Goal: Contribute content: Add original content to the website for others to see

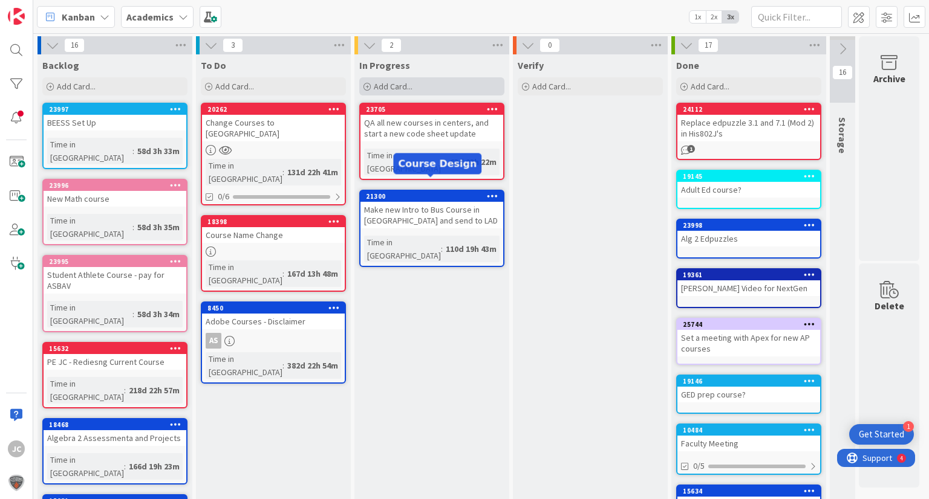
scroll to position [0, 4]
click at [426, 79] on div "Add Card..." at bounding box center [431, 86] width 145 height 18
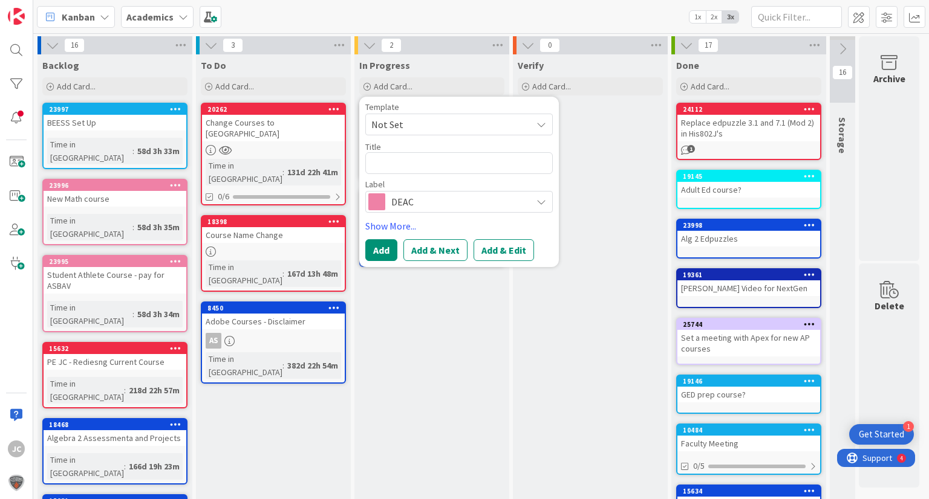
click at [442, 204] on span "DEAC" at bounding box center [458, 201] width 134 height 17
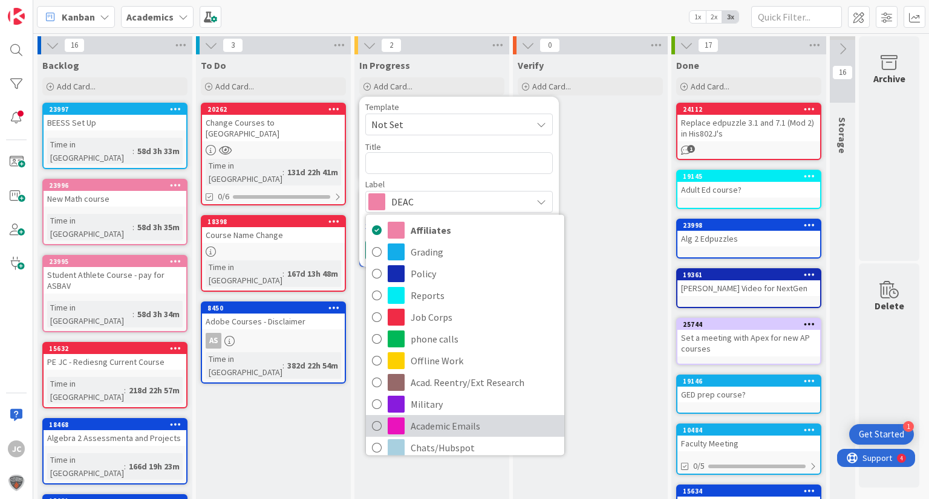
click at [465, 423] on span "Academic Emails" at bounding box center [485, 426] width 148 height 18
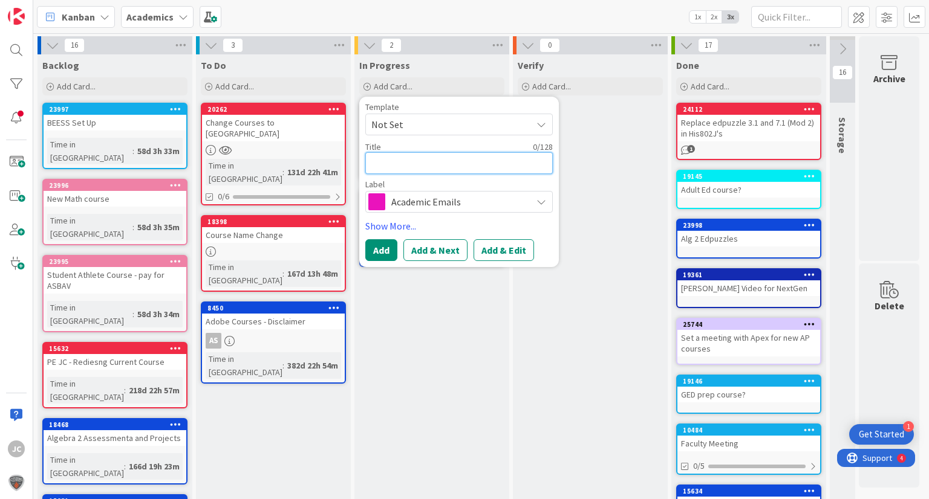
click at [414, 165] on textarea at bounding box center [458, 163] width 187 height 22
type textarea "x"
type textarea "D"
type textarea "x"
type textarea "Da"
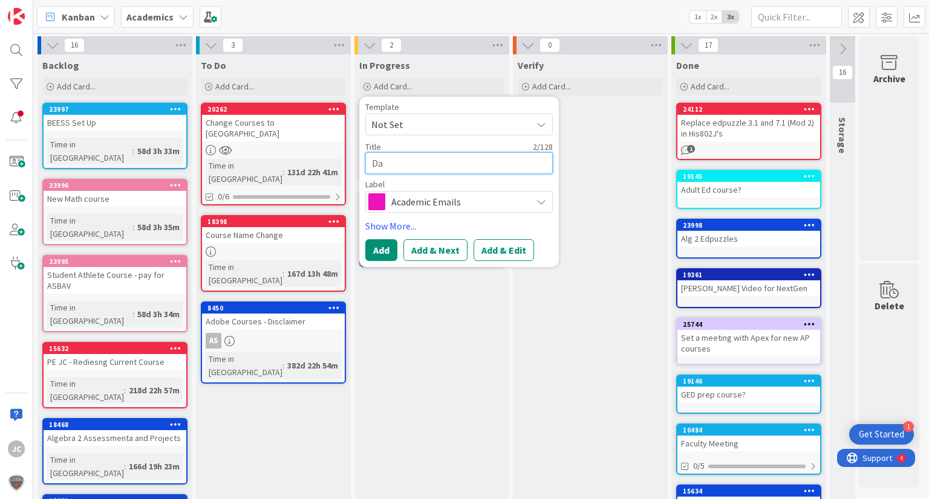
type textarea "x"
type textarea "Dat"
type textarea "x"
type textarea "Data"
type textarea "x"
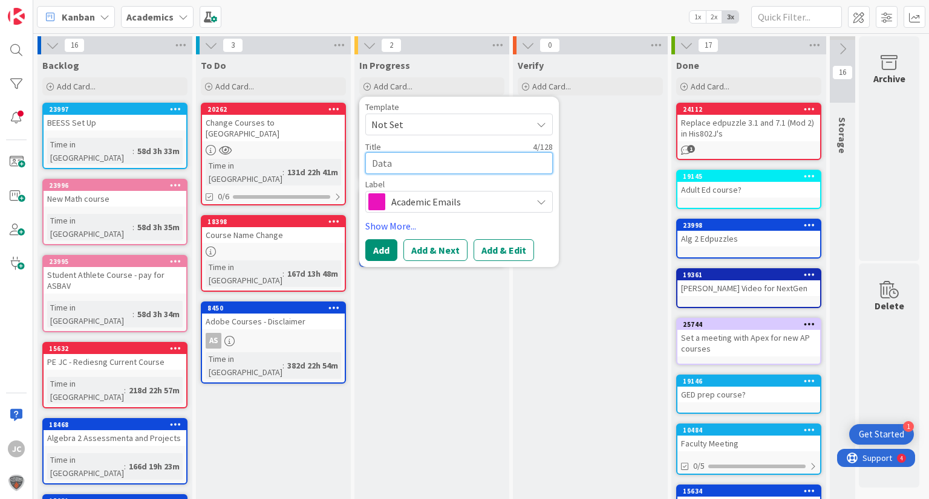
type textarea "Data"
type textarea "x"
type textarea "Data r"
type textarea "x"
type textarea "Data re"
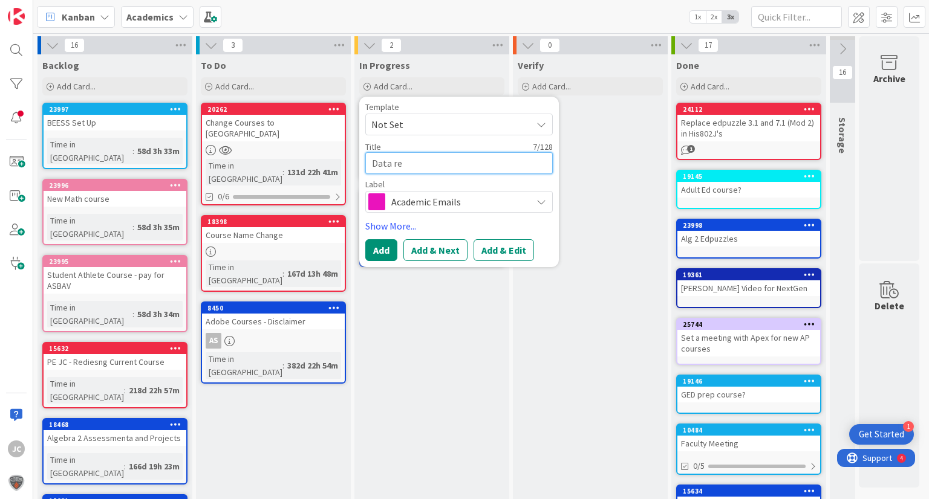
type textarea "x"
type textarea "Data resp"
type textarea "x"
type textarea "Data respo"
type textarea "x"
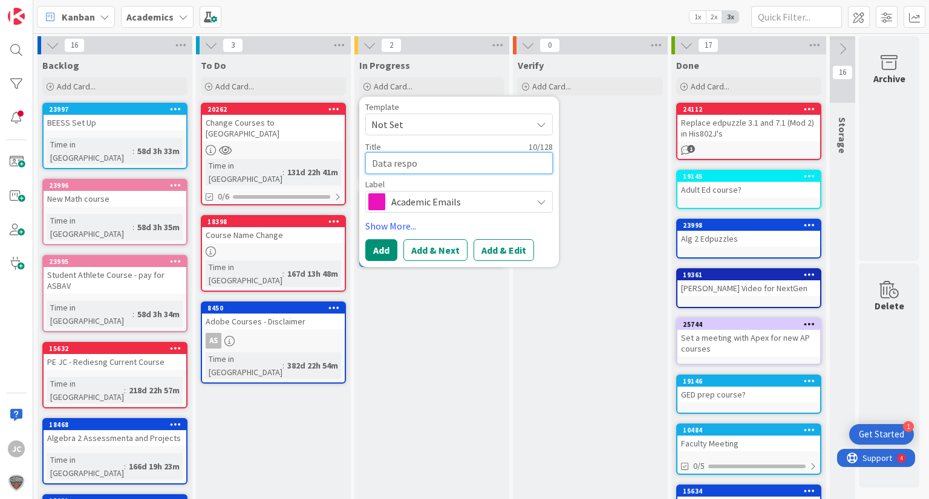
type textarea "Data respon"
type textarea "x"
type textarea "Data respons"
type textarea "x"
type textarea "Data response"
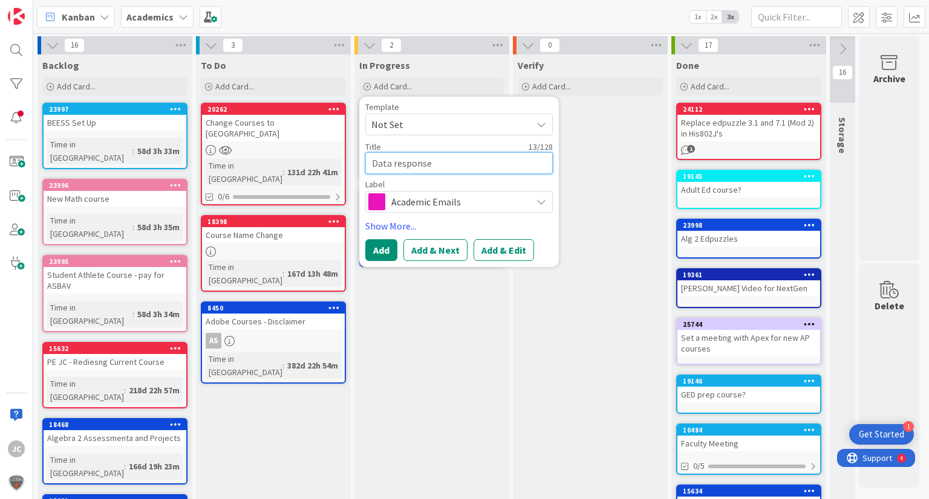
type textarea "x"
type textarea "Data response t"
type textarea "x"
type textarea "Data response to"
type textarea "x"
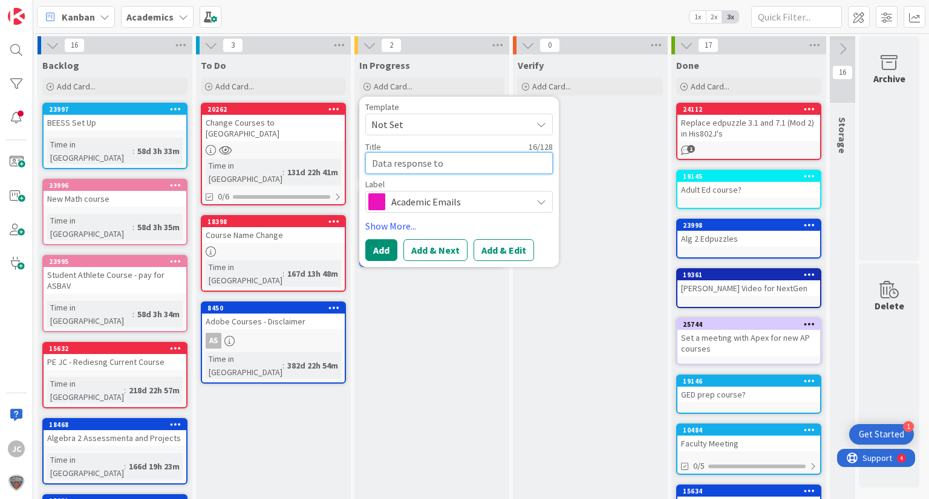
type textarea "Data response to"
type textarea "x"
type textarea "Data response to S"
type textarea "x"
type textarea "Data response to Sur"
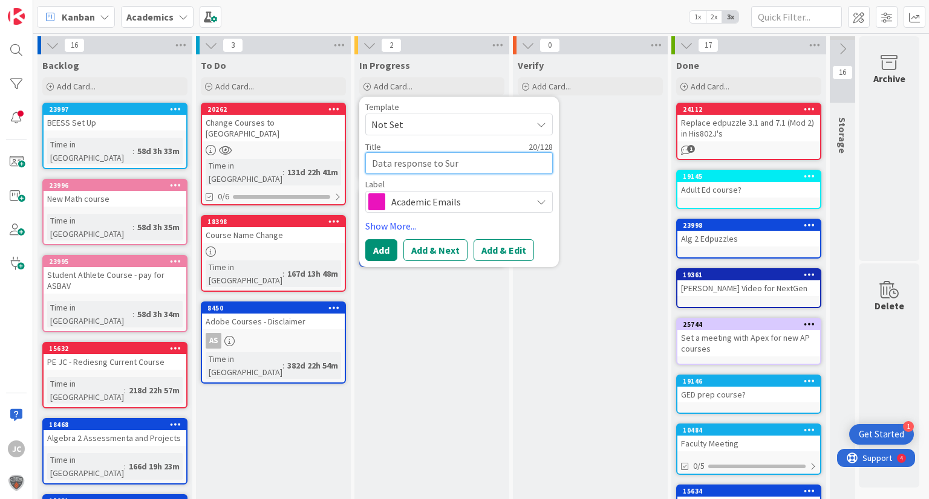
type textarea "x"
type textarea "Data response to Surv"
type textarea "x"
type textarea "Data response to [PERSON_NAME]"
type textarea "x"
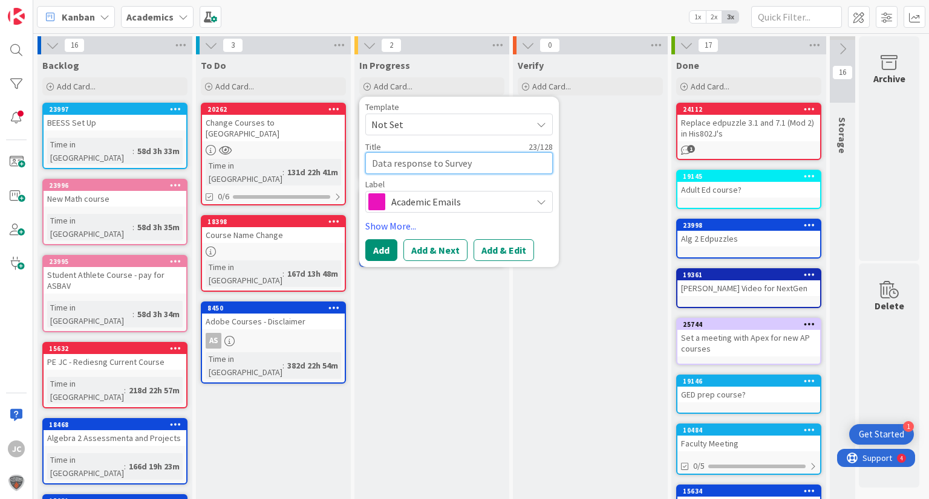
type textarea "Data response to Survey"
type textarea "x"
type textarea "Data response to Survey a"
type textarea "x"
type textarea "Data response to Survey an"
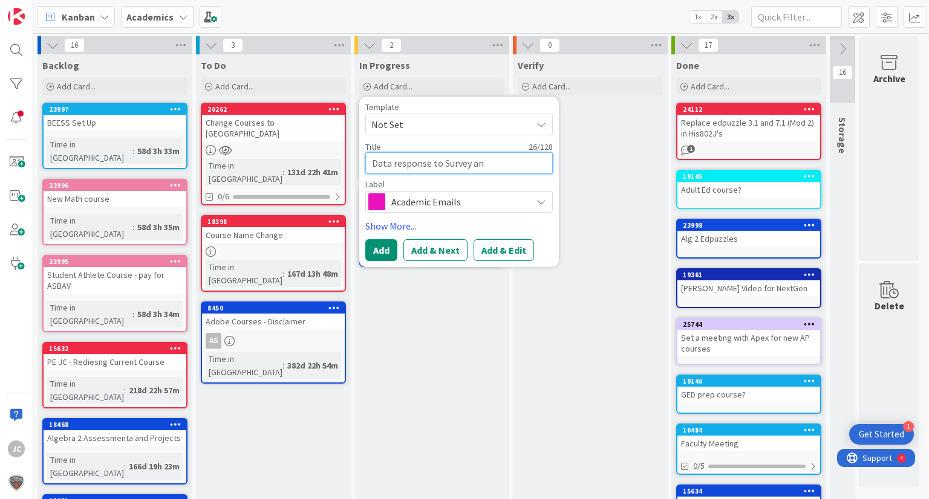
type textarea "x"
type textarea "Data response to Survey and"
type textarea "x"
type textarea "Data response to Survey and"
type textarea "x"
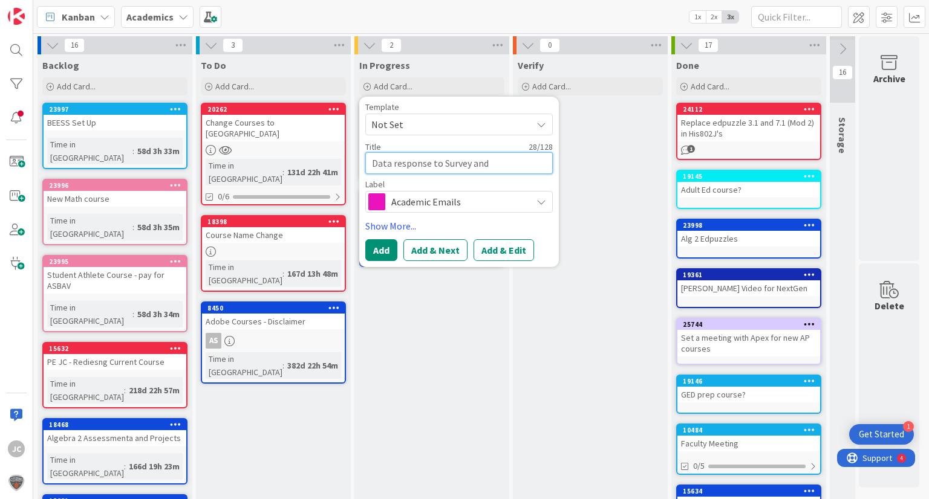
type textarea "Data response to Survey and D"
type textarea "x"
type textarea "Data response to Survey and Da"
type textarea "x"
type textarea "Data response to Survey and Dat"
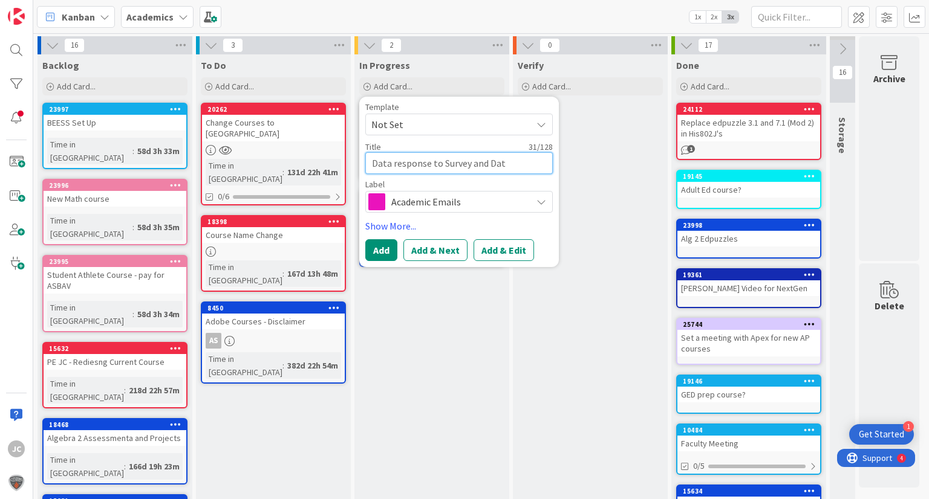
type textarea "x"
type textarea "Data response to Survey and Data"
type textarea "x"
type textarea "Data response to Survey and Data"
type textarea "x"
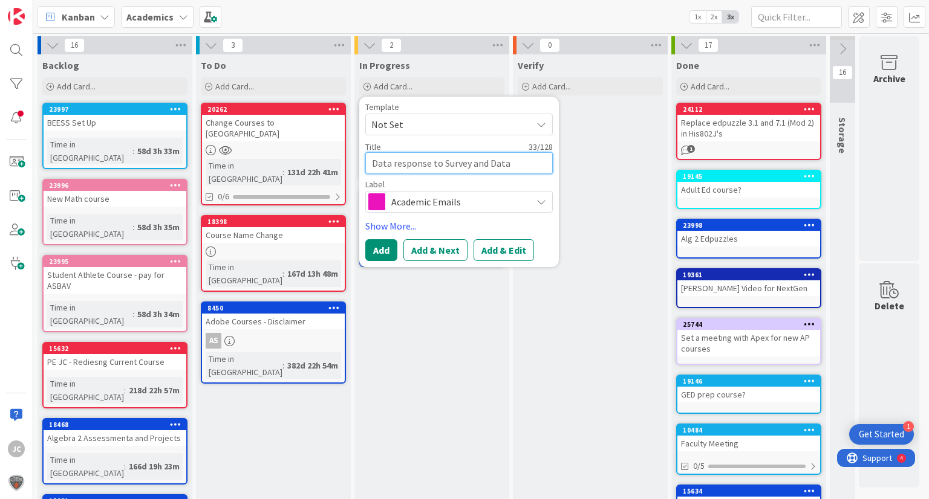
type textarea "Data response to Survey and Data I"
type textarea "x"
type textarea "Data response to Survey and Data In"
type textarea "x"
type textarea "Data response to Survey and Data Inq"
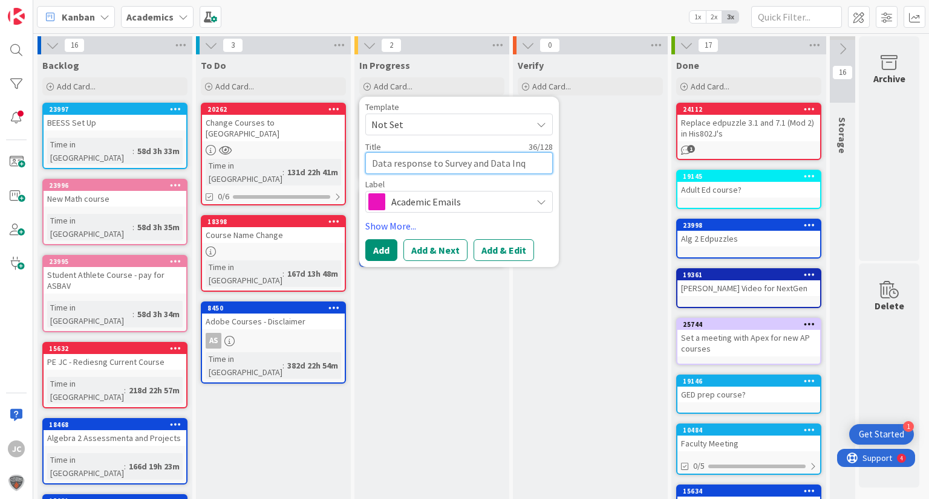
type textarea "x"
type textarea "Data response to Survey and Data Inqu"
type textarea "x"
type textarea "Data response to Survey and Data Inqui"
type textarea "x"
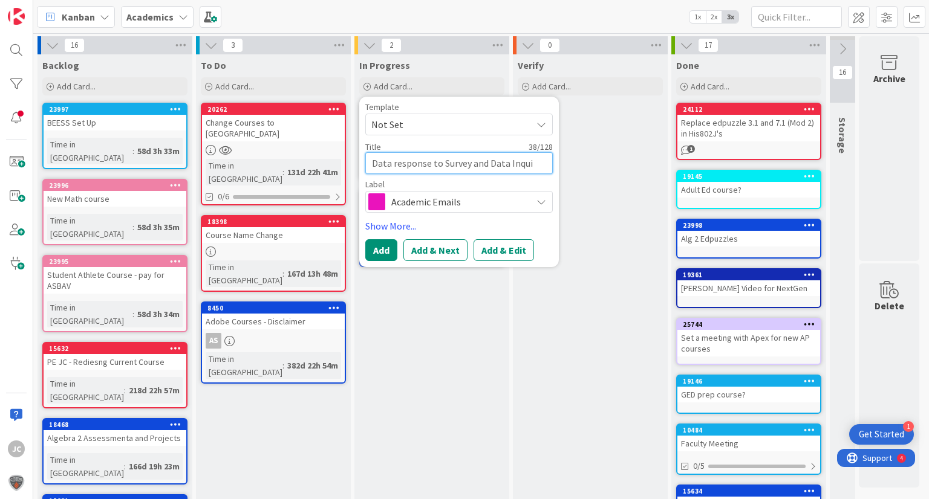
type textarea "Data response to Survey and Data Inquir"
type textarea "x"
type textarea "Data response to Survey and Data Inquiry"
click at [376, 244] on button "Add" at bounding box center [381, 250] width 32 height 22
